Goal: Task Accomplishment & Management: Use online tool/utility

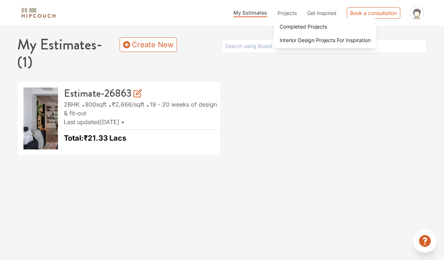
click at [325, 40] on span "Interior Design Projects For Inspiration" at bounding box center [325, 40] width 91 height 8
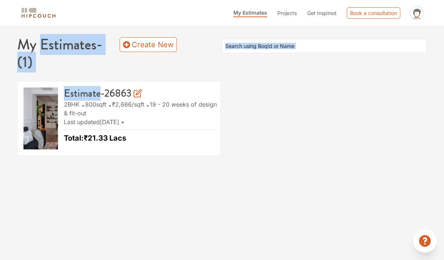
click at [342, 211] on div "My Estimates Projects Get Inspired Book a consultation profile pic Upload Boq L…" at bounding box center [222, 130] width 444 height 260
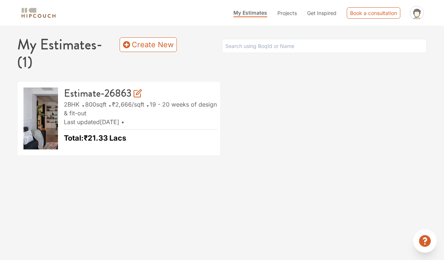
click at [134, 44] on link "Create New" at bounding box center [148, 44] width 57 height 15
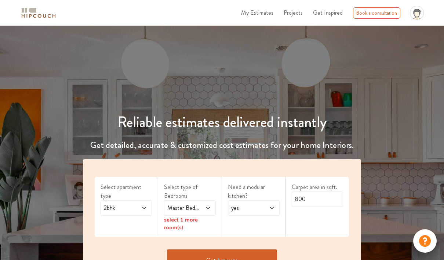
click at [108, 204] on span "2bhk" at bounding box center [119, 208] width 34 height 9
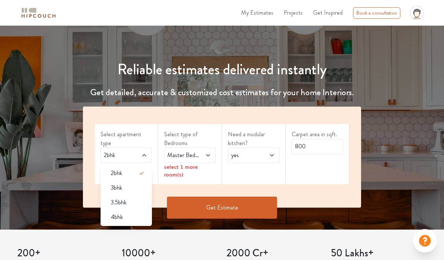
scroll to position [53, 0]
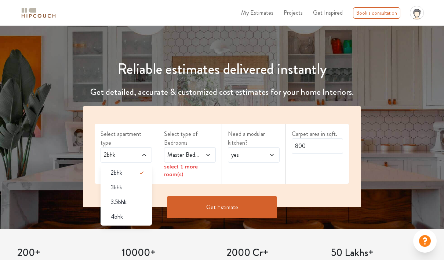
click at [110, 213] on div "4bhk" at bounding box center [128, 217] width 47 height 9
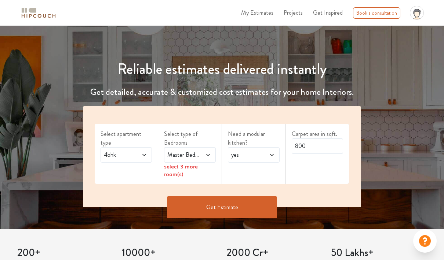
click at [202, 151] on span at bounding box center [205, 155] width 11 height 9
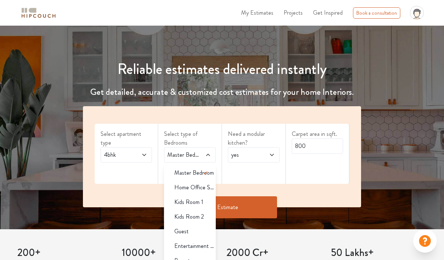
click at [171, 260] on div "Parents" at bounding box center [191, 261] width 47 height 9
click at [195, 232] on div "Guest" at bounding box center [191, 231] width 47 height 9
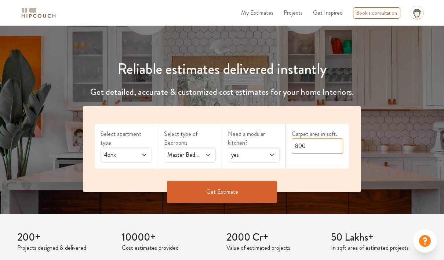
click at [323, 143] on input "800" at bounding box center [318, 146] width 52 height 15
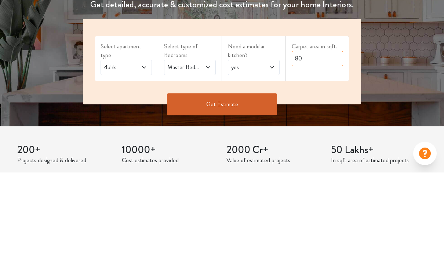
type input "8"
type input "2050"
click at [250, 181] on button "Get Estimate" at bounding box center [222, 192] width 110 height 22
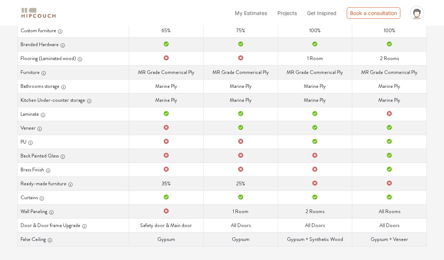
scroll to position [156, 0]
click at [76, 59] on div "button" at bounding box center [79, 59] width 7 height 8
click at [79, 58] on icon "button" at bounding box center [79, 59] width 5 height 5
click at [77, 57] on icon "button" at bounding box center [79, 59] width 5 height 5
click at [78, 59] on icon "button" at bounding box center [80, 60] width 4 height 4
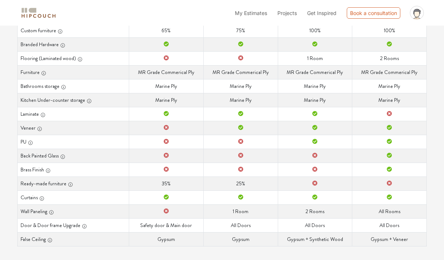
click at [66, 58] on th "Flooring (Laminated wood)" at bounding box center [74, 58] width 112 height 14
click at [80, 59] on icon "button" at bounding box center [79, 59] width 5 height 5
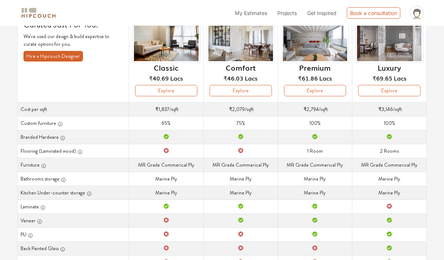
scroll to position [60, 0]
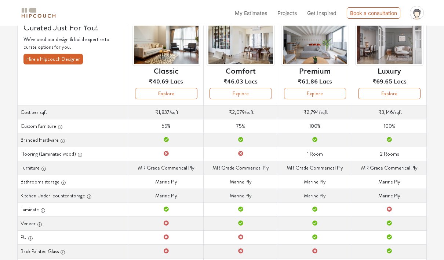
click at [142, 95] on button "Explore" at bounding box center [166, 93] width 62 height 11
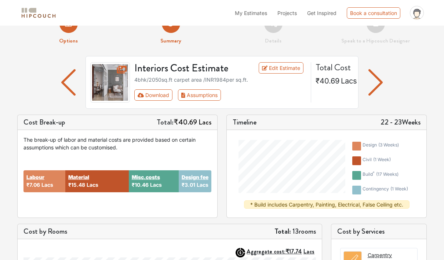
scroll to position [20, 0]
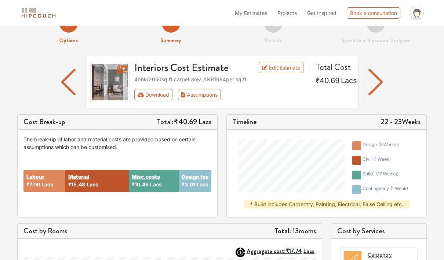
click at [105, 80] on img at bounding box center [110, 82] width 40 height 40
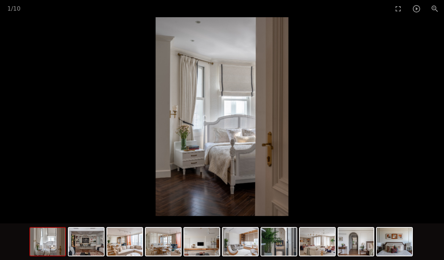
click at [87, 256] on img at bounding box center [86, 242] width 35 height 28
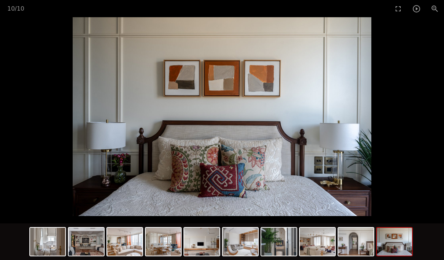
click at [408, 59] on picture at bounding box center [222, 116] width 444 height 199
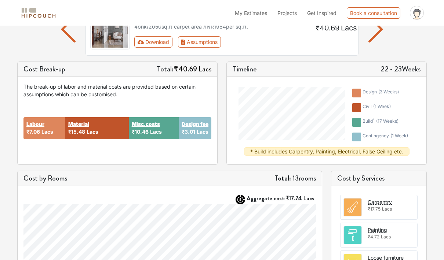
scroll to position [92, 0]
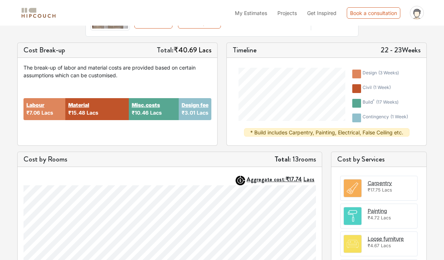
click at [382, 160] on h5 "Cost by Services" at bounding box center [378, 159] width 83 height 9
click at [382, 183] on div "Carpentry" at bounding box center [380, 183] width 24 height 8
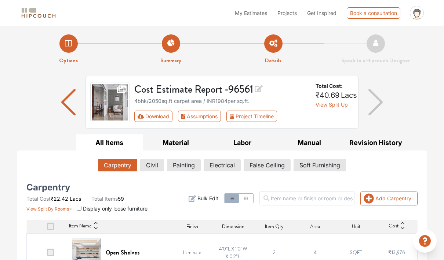
click at [63, 102] on img "button" at bounding box center [68, 102] width 14 height 26
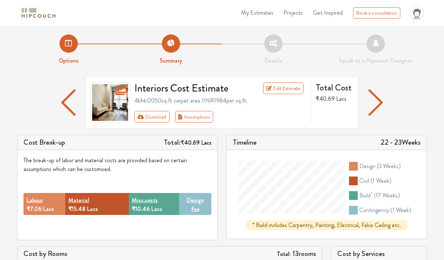
click at [288, 90] on link "Edit Estimate" at bounding box center [283, 89] width 41 height 12
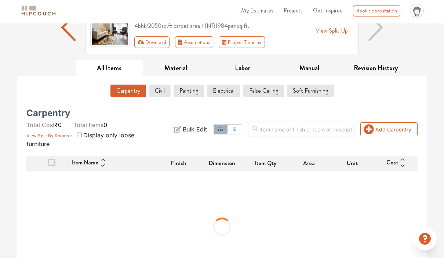
scroll to position [103, 0]
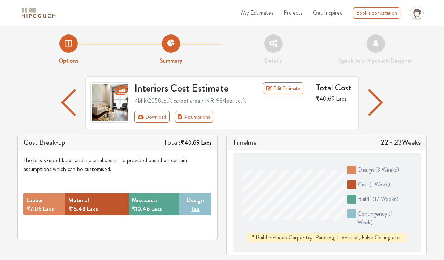
scroll to position [121, 0]
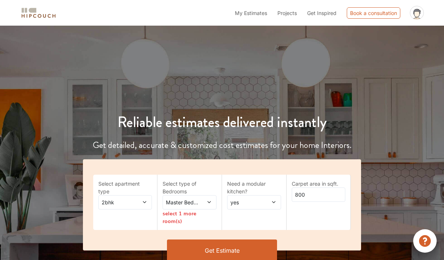
click at [109, 199] on span "2bhk" at bounding box center [118, 203] width 36 height 8
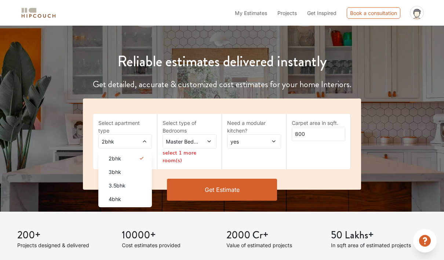
scroll to position [61, 0]
click at [107, 168] on div "3bhk" at bounding box center [128, 172] width 50 height 8
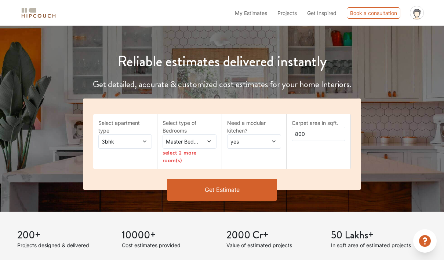
click at [178, 141] on span "Master Bedroom" at bounding box center [182, 142] width 36 height 8
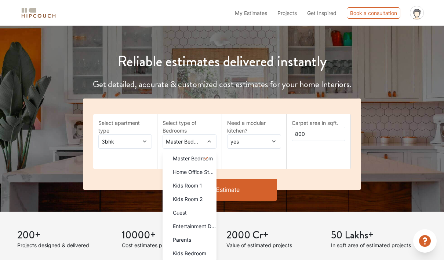
click at [173, 252] on span "Kids Bedroom" at bounding box center [189, 254] width 33 height 8
click at [173, 209] on span "Guest" at bounding box center [180, 213] width 14 height 8
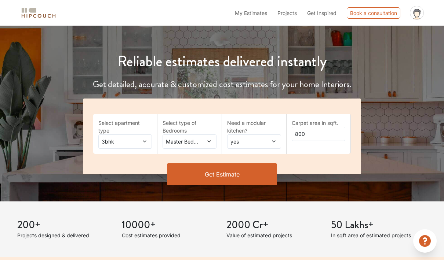
scroll to position [61, 0]
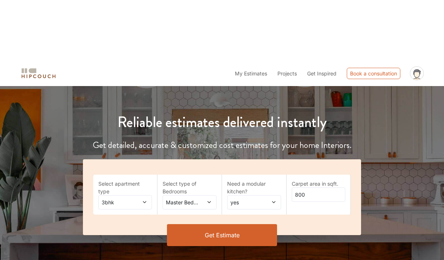
click at [178, 90] on h4 "Get detailed, accurate & customized cost estimates for your home Interiors." at bounding box center [222, 85] width 287 height 11
click at [183, 149] on div "Master Bedroom,Guest,Kids Bedroom" at bounding box center [190, 142] width 54 height 14
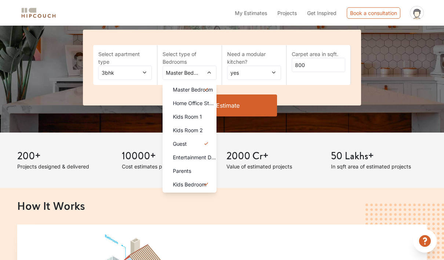
scroll to position [144, 0]
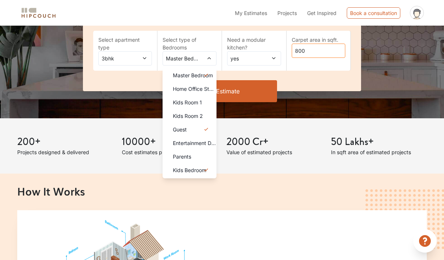
click at [329, 52] on input "800" at bounding box center [319, 51] width 54 height 14
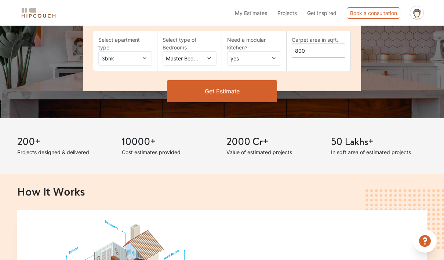
scroll to position [144, 0]
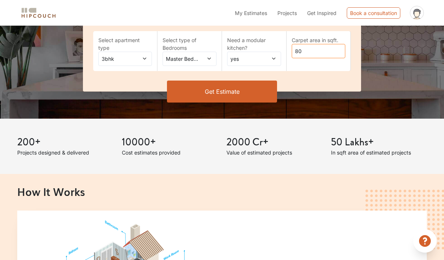
type input "8"
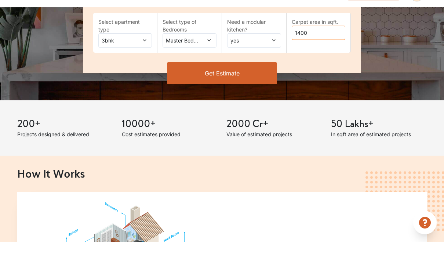
type input "1400"
click at [248, 81] on button "Get Estimate" at bounding box center [222, 92] width 110 height 22
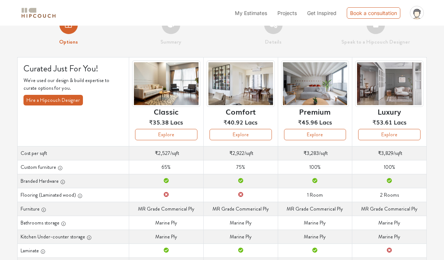
scroll to position [22, 0]
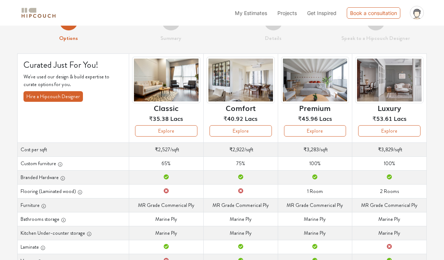
click at [180, 131] on button "Explore" at bounding box center [166, 130] width 62 height 11
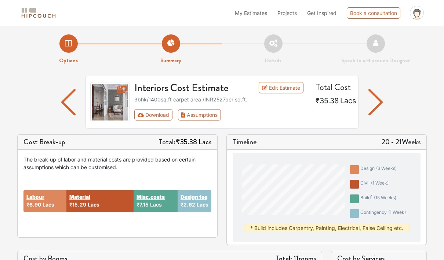
click at [287, 87] on link "Edit Estimate" at bounding box center [281, 87] width 45 height 11
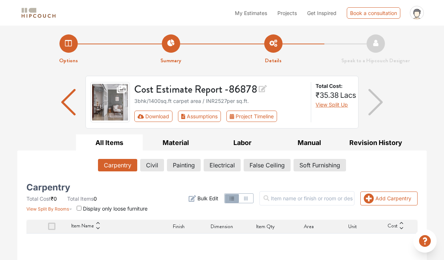
click at [198, 111] on button "Assumptions" at bounding box center [199, 116] width 43 height 11
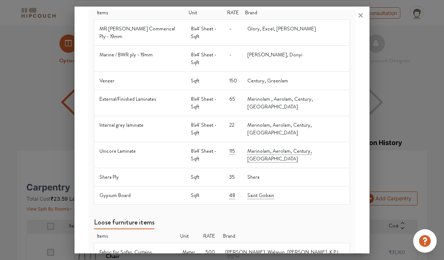
scroll to position [368, 0]
click at [242, 186] on td "48" at bounding box center [233, 195] width 18 height 18
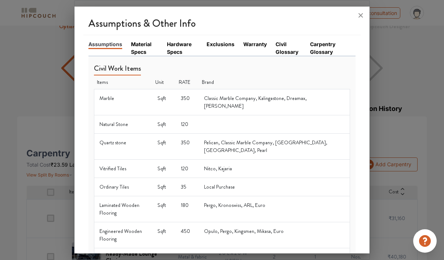
scroll to position [0, 0]
click at [144, 43] on link "Material Specs" at bounding box center [145, 47] width 28 height 15
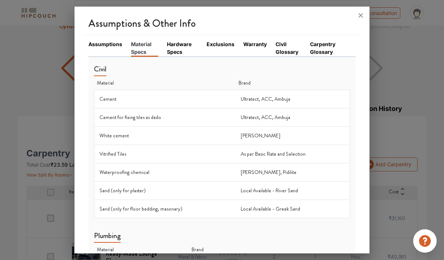
scroll to position [32, 0]
click at [258, 47] on link "Warranty" at bounding box center [254, 44] width 23 height 8
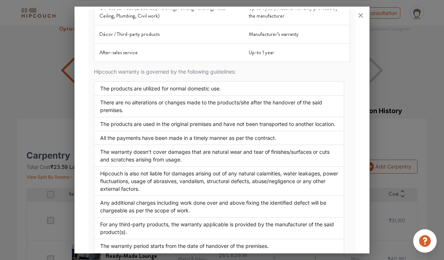
scroll to position [146, 0]
click at [317, 89] on li "The products are utilized for normal domestic use." at bounding box center [219, 89] width 251 height 14
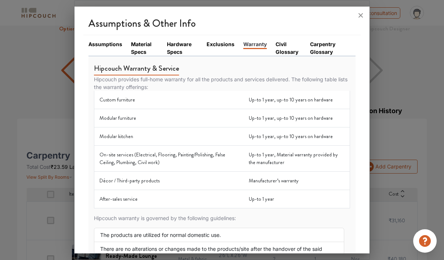
scroll to position [0, 0]
click at [326, 48] on link "Carpentry Glossary" at bounding box center [328, 47] width 37 height 15
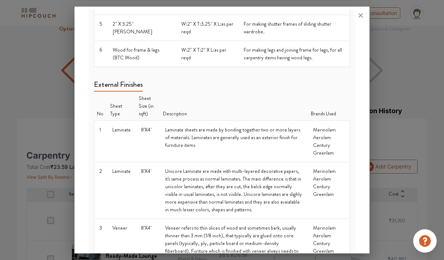
scroll to position [160, 0]
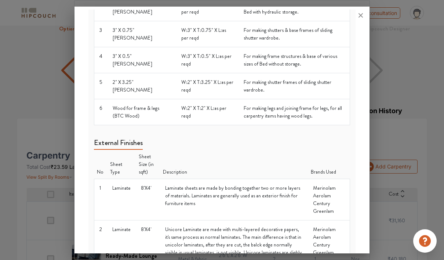
click at [360, 17] on icon at bounding box center [360, 15] width 4 height 4
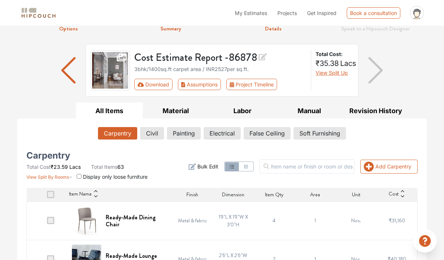
click at [247, 112] on button "Labor" at bounding box center [242, 111] width 67 height 17
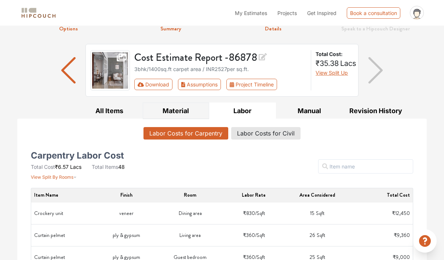
click at [166, 107] on button "Material" at bounding box center [176, 111] width 67 height 17
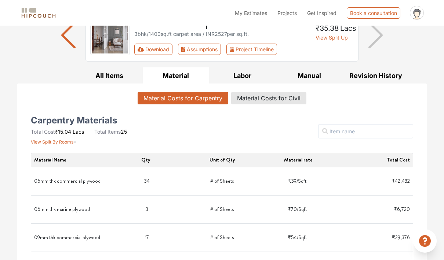
scroll to position [71, 0]
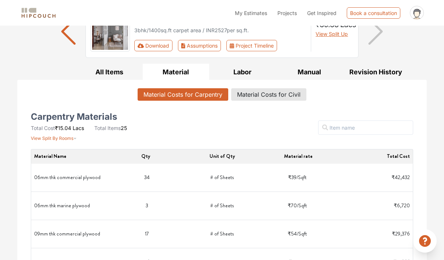
click at [59, 141] on span "View Split By Rooms" at bounding box center [52, 139] width 43 height 6
click at [76, 138] on icon "button" at bounding box center [75, 138] width 3 height 1
click at [102, 67] on button "All Items" at bounding box center [109, 72] width 67 height 17
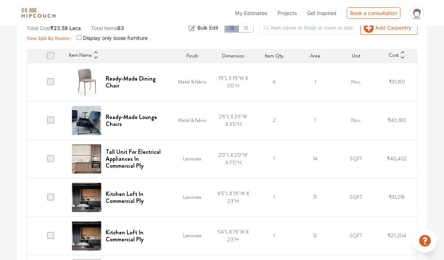
scroll to position [178, 0]
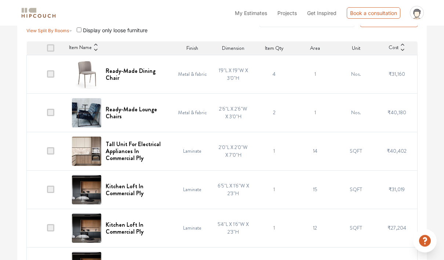
click at [48, 48] on span at bounding box center [50, 48] width 7 height 7
click at [47, 50] on input "checkbox" at bounding box center [47, 50] width 0 height 0
click at [50, 48] on span at bounding box center [50, 47] width 7 height 7
click at [47, 50] on input "checkbox" at bounding box center [47, 50] width 0 height 0
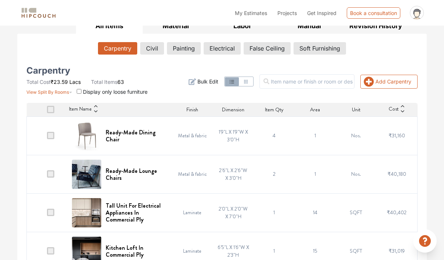
scroll to position [114, 0]
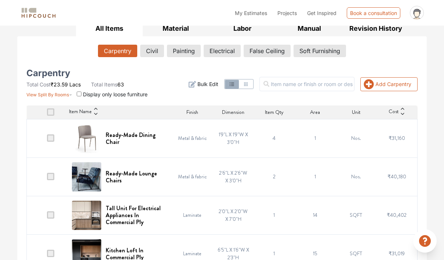
click at [54, 109] on span at bounding box center [50, 112] width 7 height 7
click at [47, 114] on input "checkbox" at bounding box center [47, 114] width 0 height 0
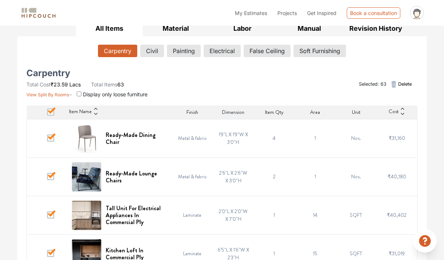
click at [52, 110] on span at bounding box center [50, 112] width 7 height 7
click at [47, 114] on input "checkbox" at bounding box center [47, 114] width 0 height 0
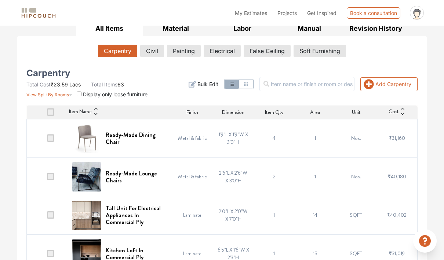
click at [51, 113] on span at bounding box center [50, 112] width 7 height 7
click at [47, 114] on input "checkbox" at bounding box center [47, 114] width 0 height 0
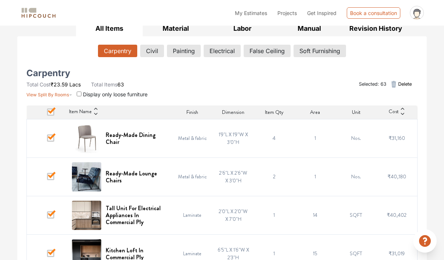
click at [52, 114] on span at bounding box center [50, 112] width 7 height 7
click at [47, 114] on input "checkbox" at bounding box center [47, 114] width 0 height 0
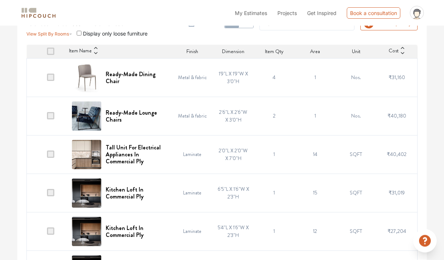
scroll to position [175, 0]
click at [394, 52] on span "Cost" at bounding box center [394, 51] width 10 height 9
click at [400, 49] on icon at bounding box center [402, 48] width 5 height 5
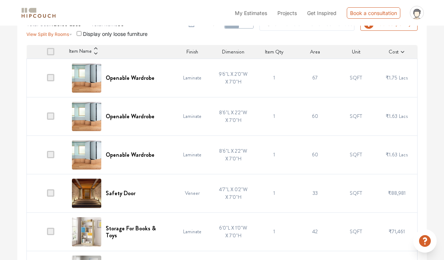
click at [400, 52] on icon at bounding box center [402, 52] width 5 height 5
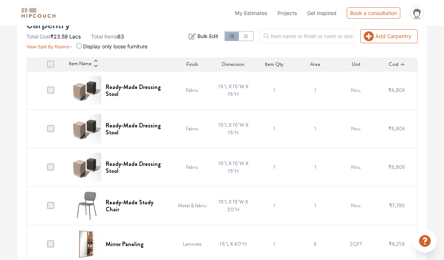
scroll to position [150, 0]
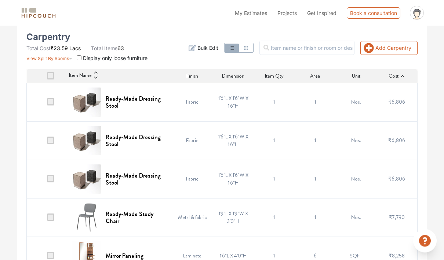
click at [385, 86] on td "₹6,806" at bounding box center [396, 102] width 41 height 39
click at [395, 78] on span "Cost" at bounding box center [394, 77] width 10 height 8
click at [400, 77] on icon at bounding box center [402, 76] width 5 height 5
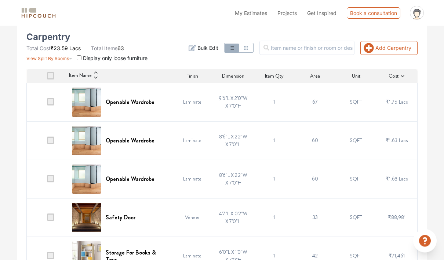
scroll to position [151, 0]
click at [401, 75] on icon at bounding box center [402, 76] width 5 height 5
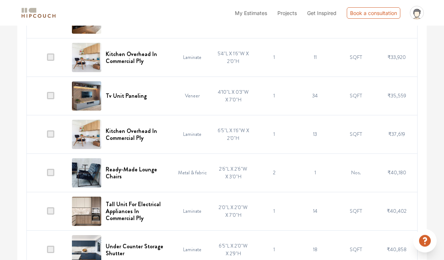
scroll to position [1698, 0]
click at [89, 89] on img at bounding box center [86, 95] width 29 height 29
click at [123, 99] on h6 "Tv Unit Paneling" at bounding box center [126, 95] width 41 height 7
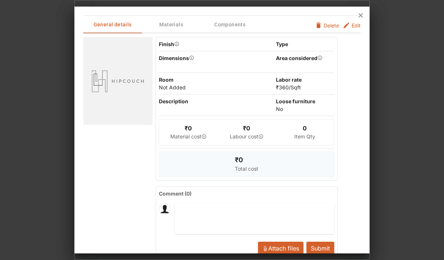
scroll to position [0, 0]
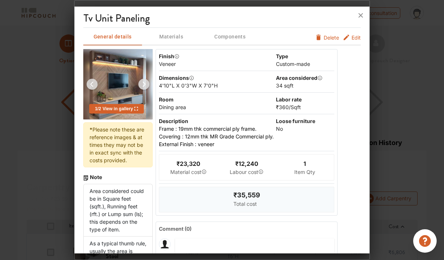
click at [115, 66] on img at bounding box center [118, 84] width 56 height 70
click at [146, 76] on img at bounding box center [144, 85] width 18 height 18
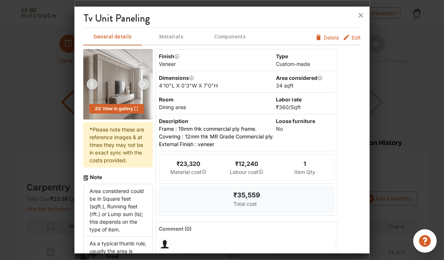
click at [88, 76] on img at bounding box center [92, 85] width 18 height 18
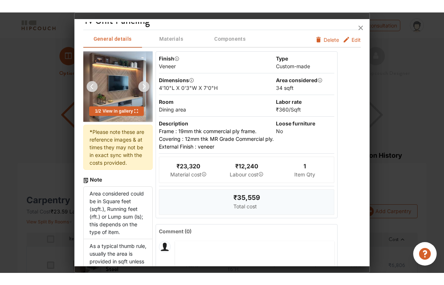
scroll to position [10, 0]
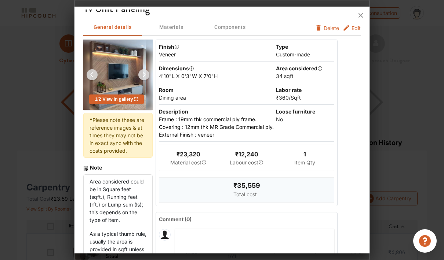
click at [110, 55] on img at bounding box center [118, 75] width 56 height 70
click at [122, 97] on span "View in gallery" at bounding box center [119, 99] width 37 height 5
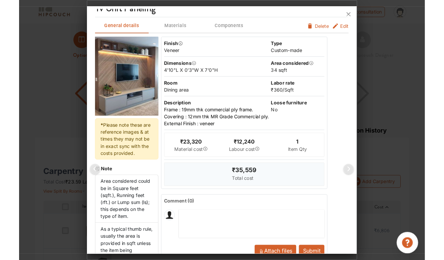
scroll to position [4, 0]
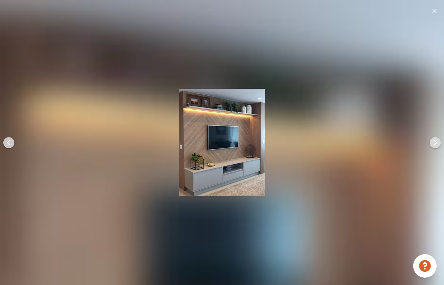
click at [5, 140] on img at bounding box center [9, 143] width 18 height 18
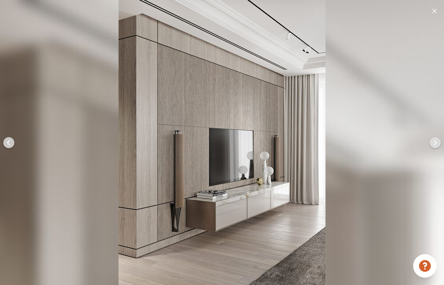
click at [5, 142] on img at bounding box center [9, 143] width 18 height 18
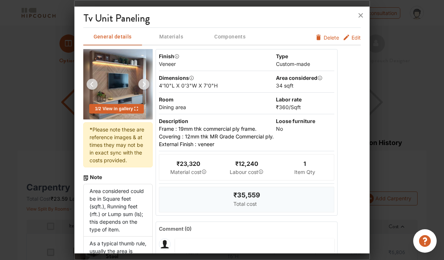
scroll to position [0, 0]
click at [357, 10] on icon at bounding box center [361, 16] width 12 height 12
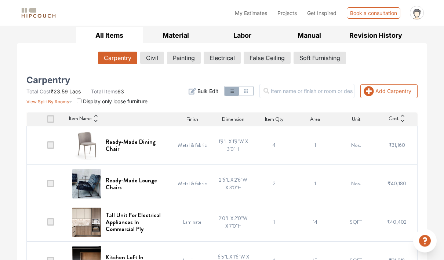
scroll to position [111, 0]
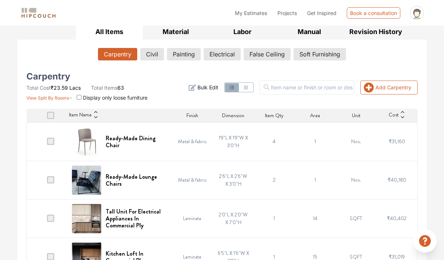
click at [249, 87] on icon "button" at bounding box center [246, 88] width 6 height 6
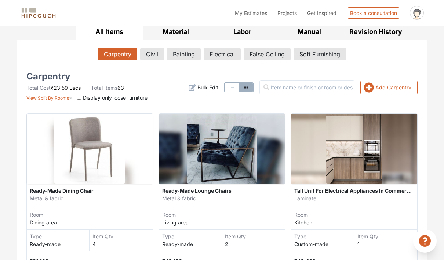
scroll to position [0, 0]
click at [235, 87] on icon "button" at bounding box center [232, 88] width 6 height 6
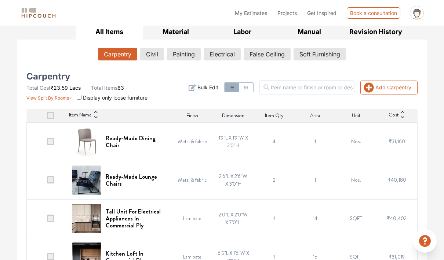
click at [253, 87] on button "button" at bounding box center [246, 87] width 14 height 9
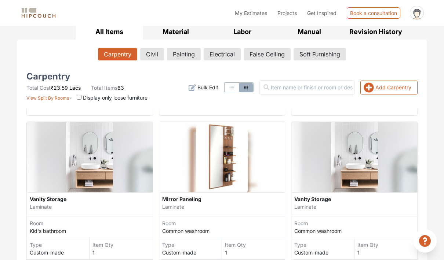
scroll to position [975, 0]
click at [233, 156] on img at bounding box center [221, 158] width 51 height 70
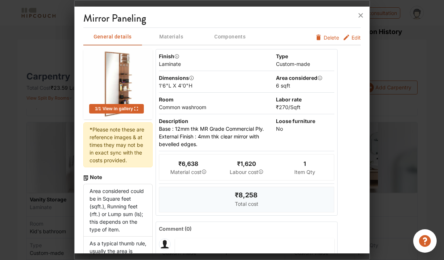
click at [130, 89] on img at bounding box center [117, 84] width 51 height 70
click at [120, 100] on img at bounding box center [117, 84] width 51 height 70
click at [125, 110] on span "View in gallery" at bounding box center [119, 108] width 37 height 5
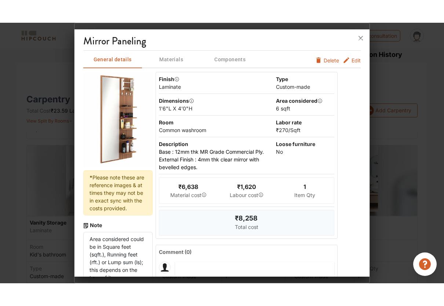
scroll to position [0, 0]
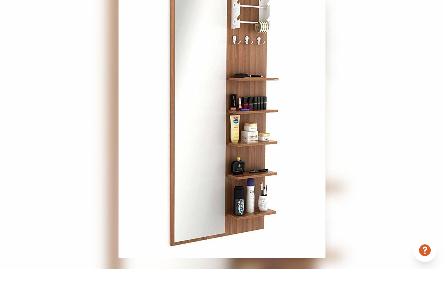
click at [294, 66] on img at bounding box center [221, 153] width 207 height 284
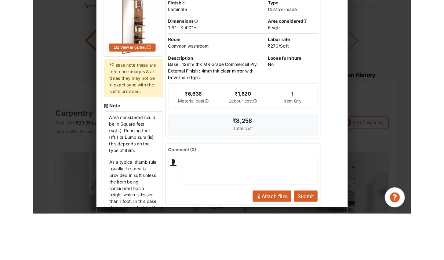
scroll to position [9, 0]
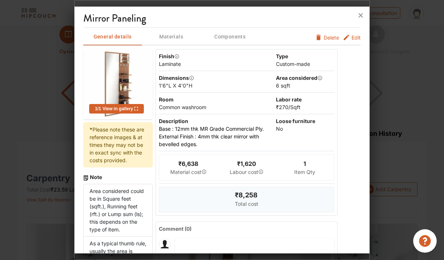
click at [109, 90] on img at bounding box center [117, 84] width 51 height 70
click at [103, 98] on img at bounding box center [117, 84] width 51 height 70
